Goal: Task Accomplishment & Management: Complete application form

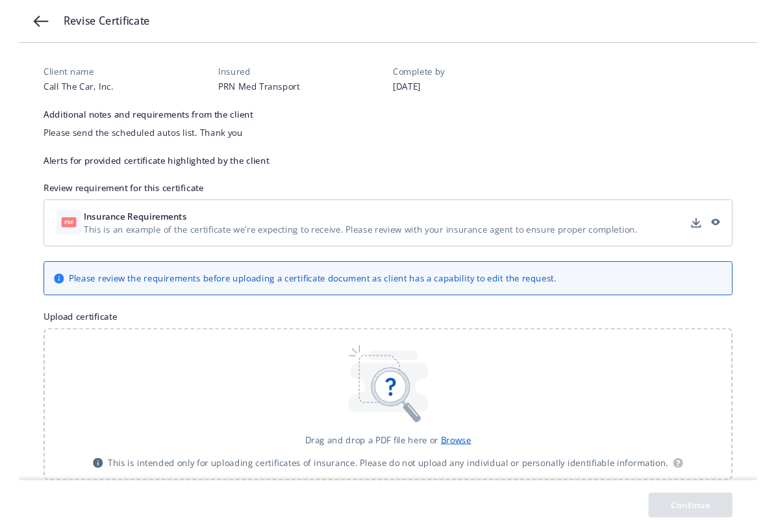
scroll to position [111, 0]
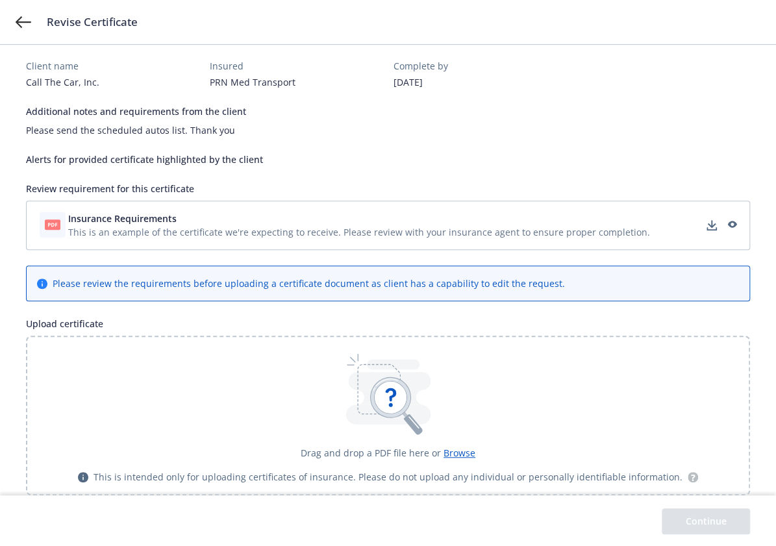
click at [606, 225] on span "This is an example of the certificate we're expecting to receive. Please review…" at bounding box center [359, 232] width 582 height 14
